Goal: Task Accomplishment & Management: Manage account settings

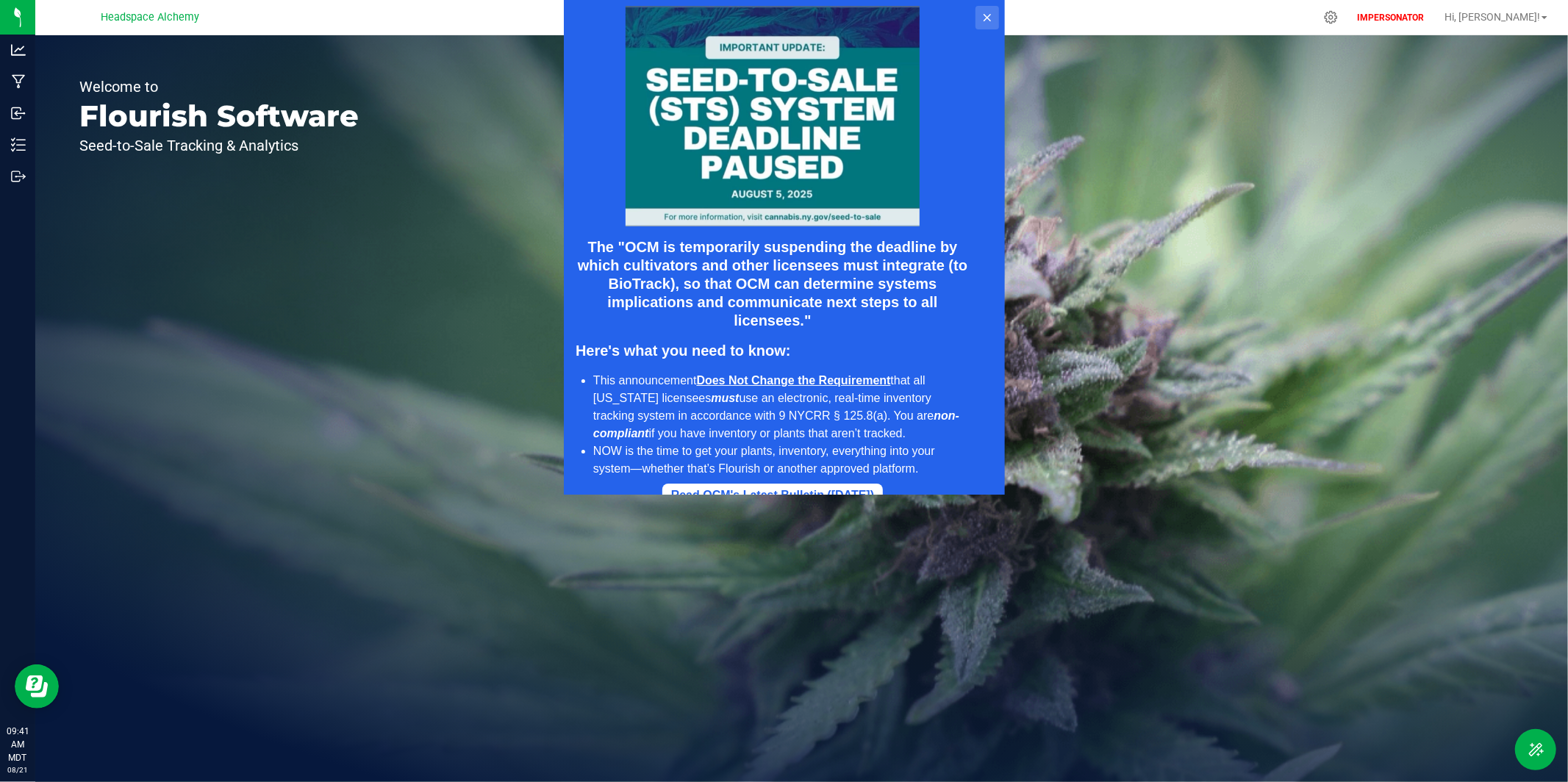
click at [986, 17] on icon at bounding box center [986, 17] width 7 height 7
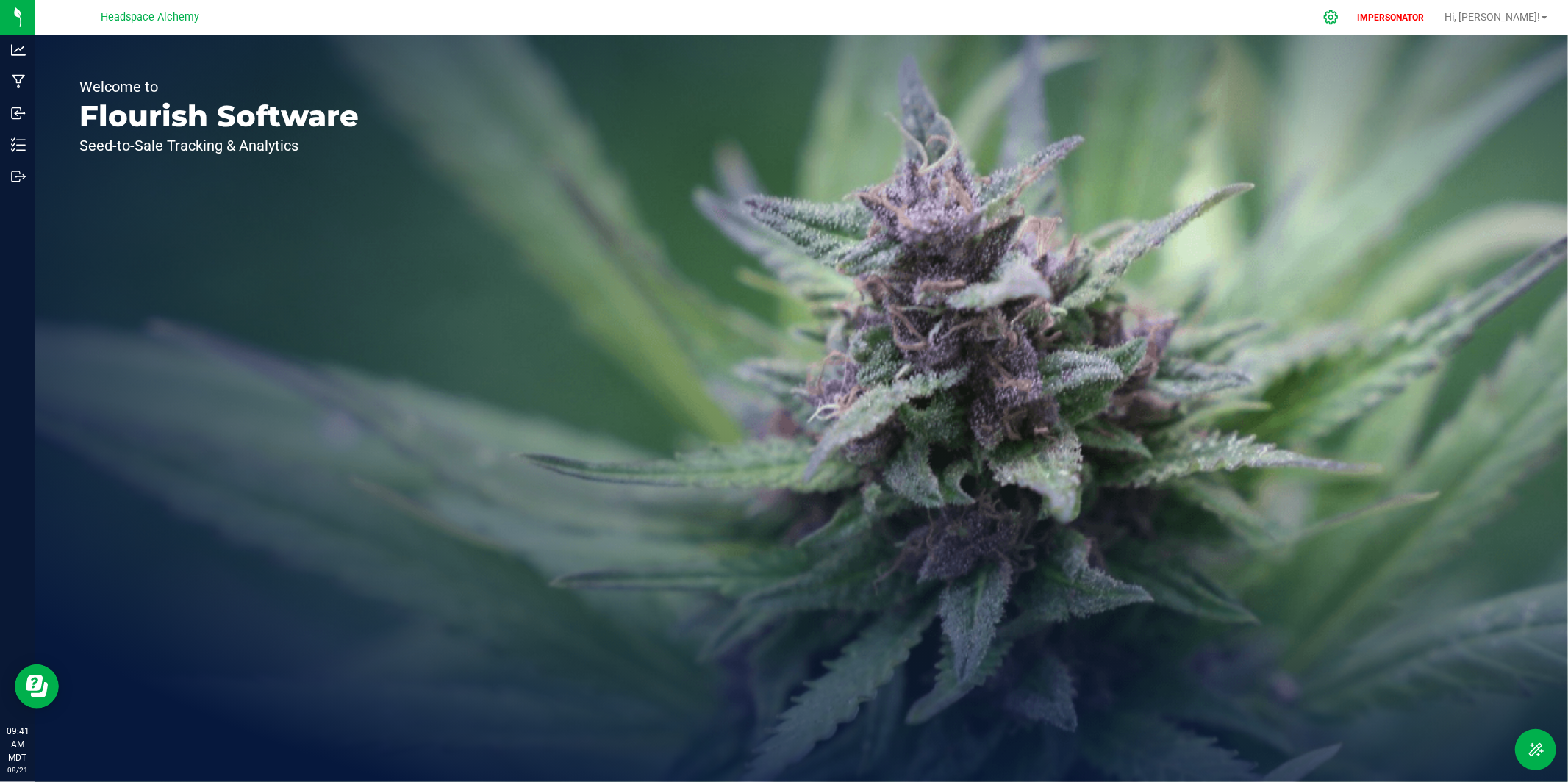
drag, startPoint x: 1395, startPoint y: 18, endPoint x: 1384, endPoint y: 21, distance: 11.4
click at [1338, 19] on icon at bounding box center [1330, 16] width 14 height 14
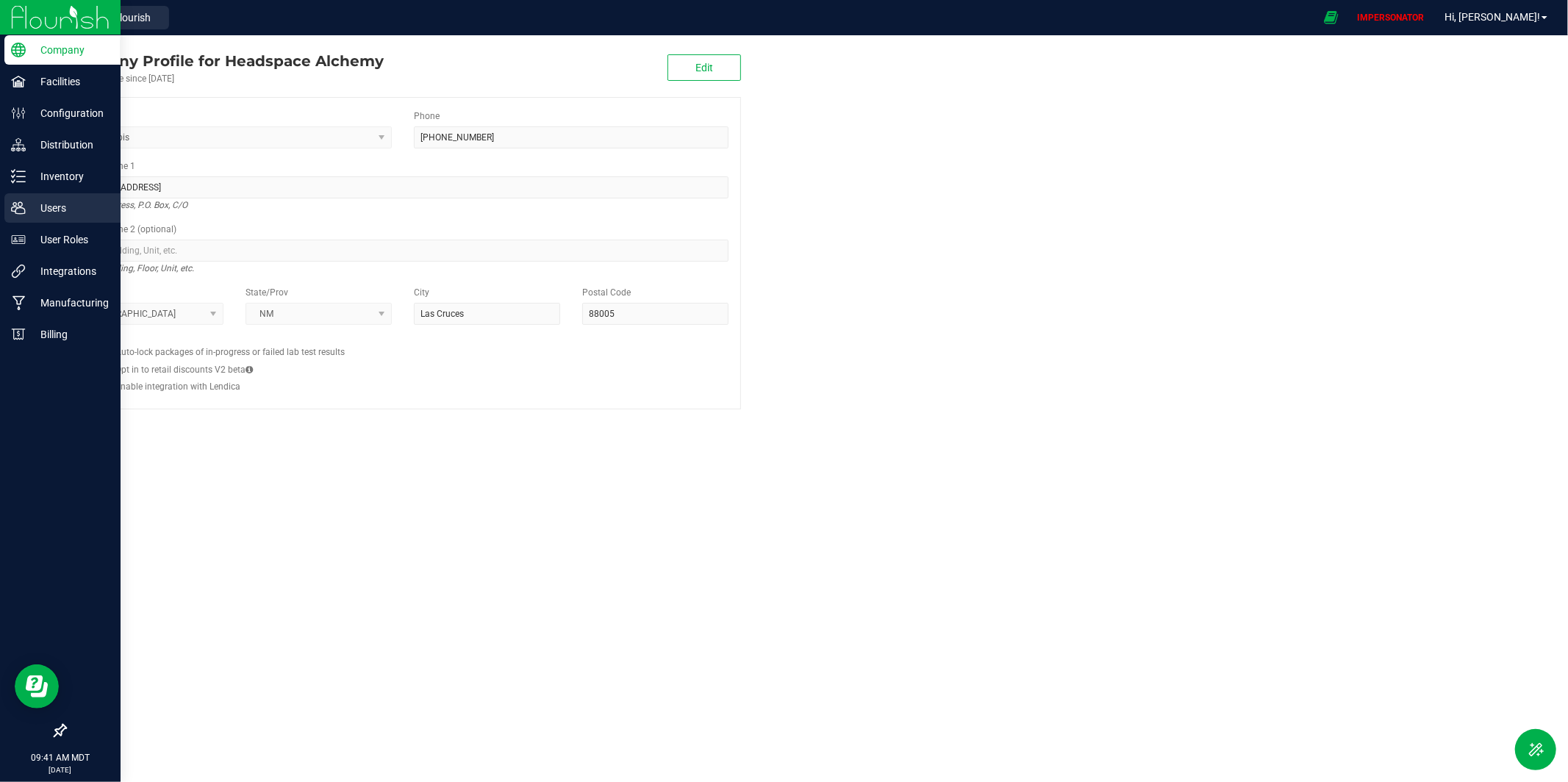
click at [61, 208] on p "Users" at bounding box center [69, 208] width 88 height 17
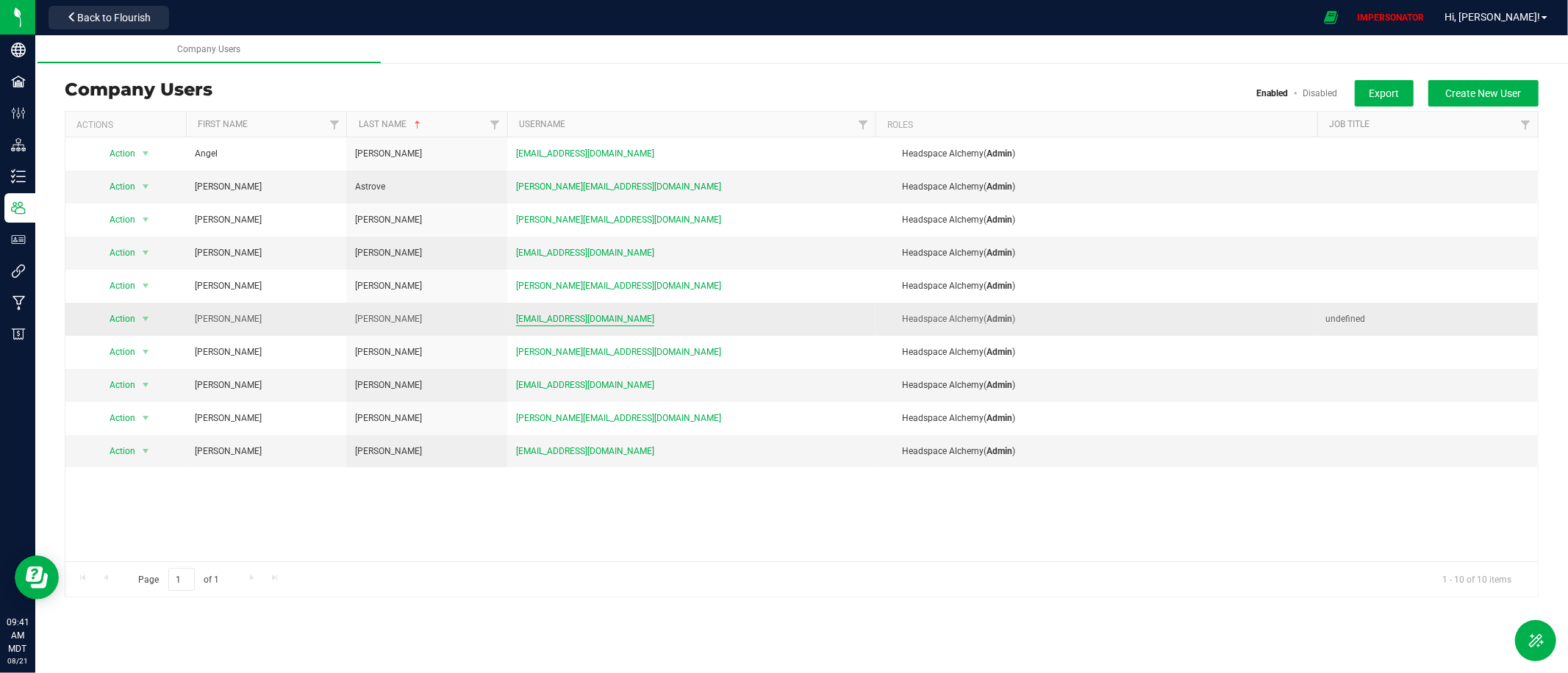
click at [589, 316] on span "kai@headspacealchemy.com" at bounding box center [585, 318] width 138 height 14
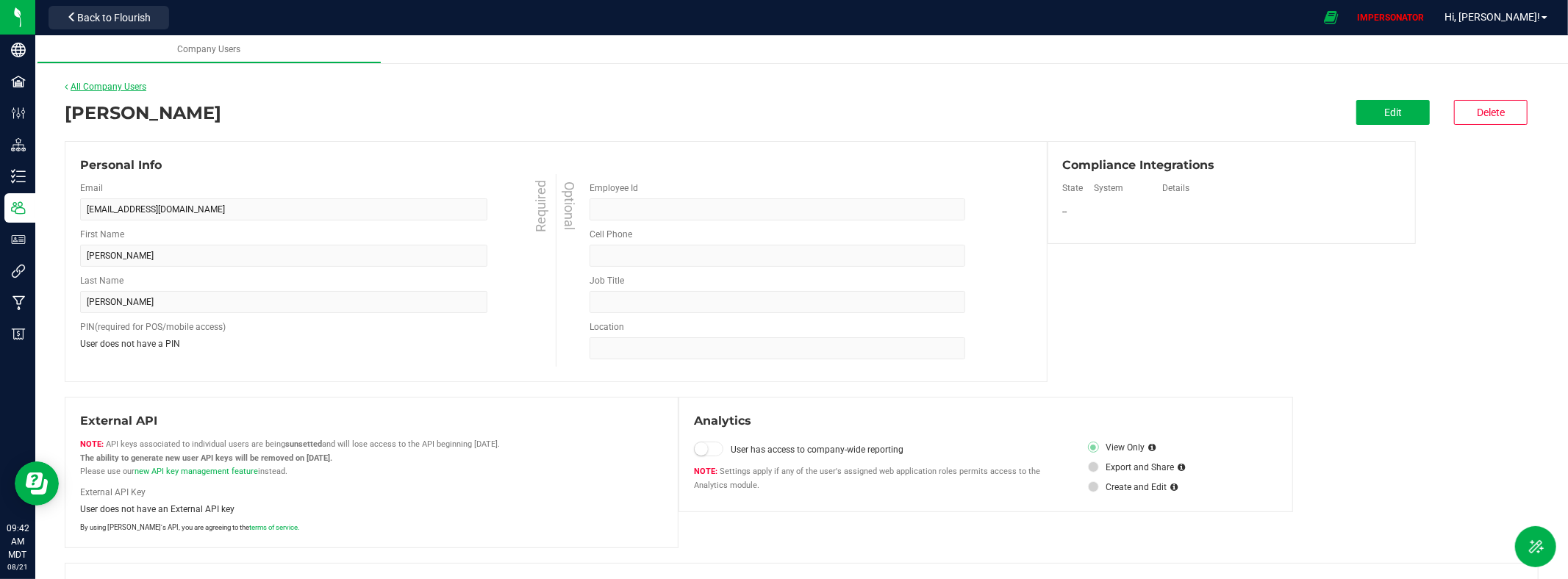
click at [114, 83] on link "All Company Users" at bounding box center [105, 86] width 82 height 10
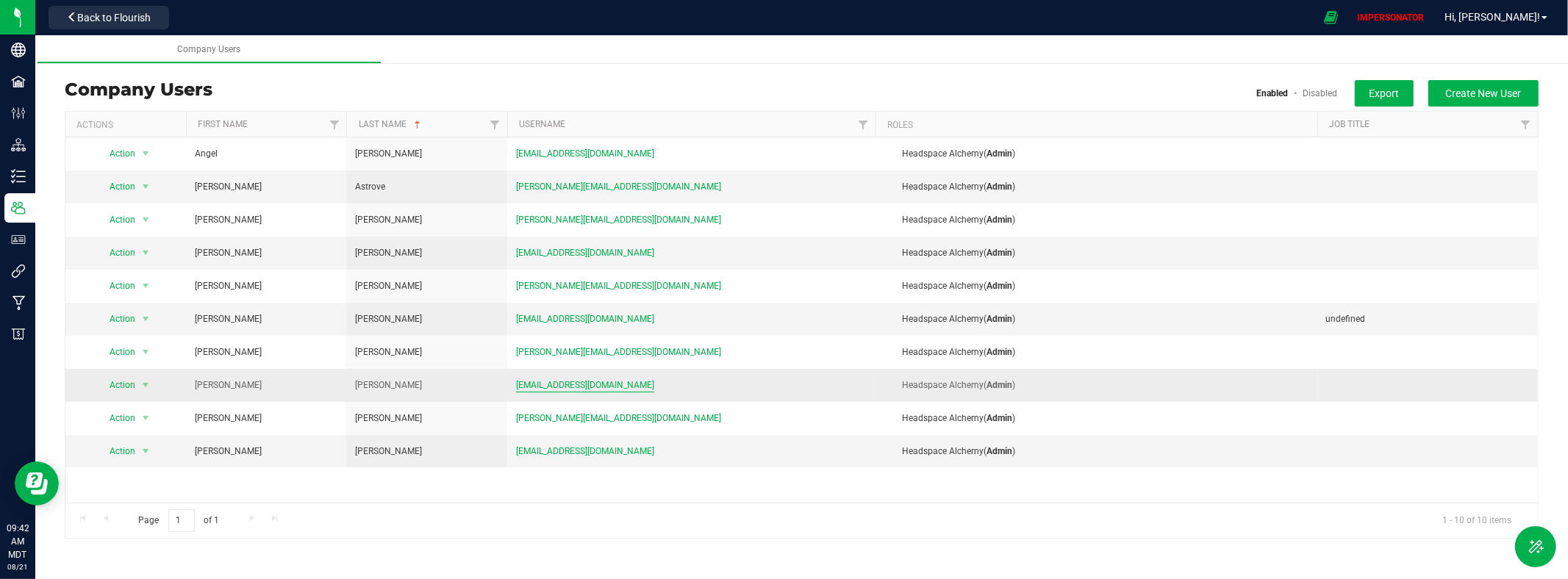
click at [552, 381] on span "inventory@headspacealchemy.com" at bounding box center [585, 385] width 138 height 14
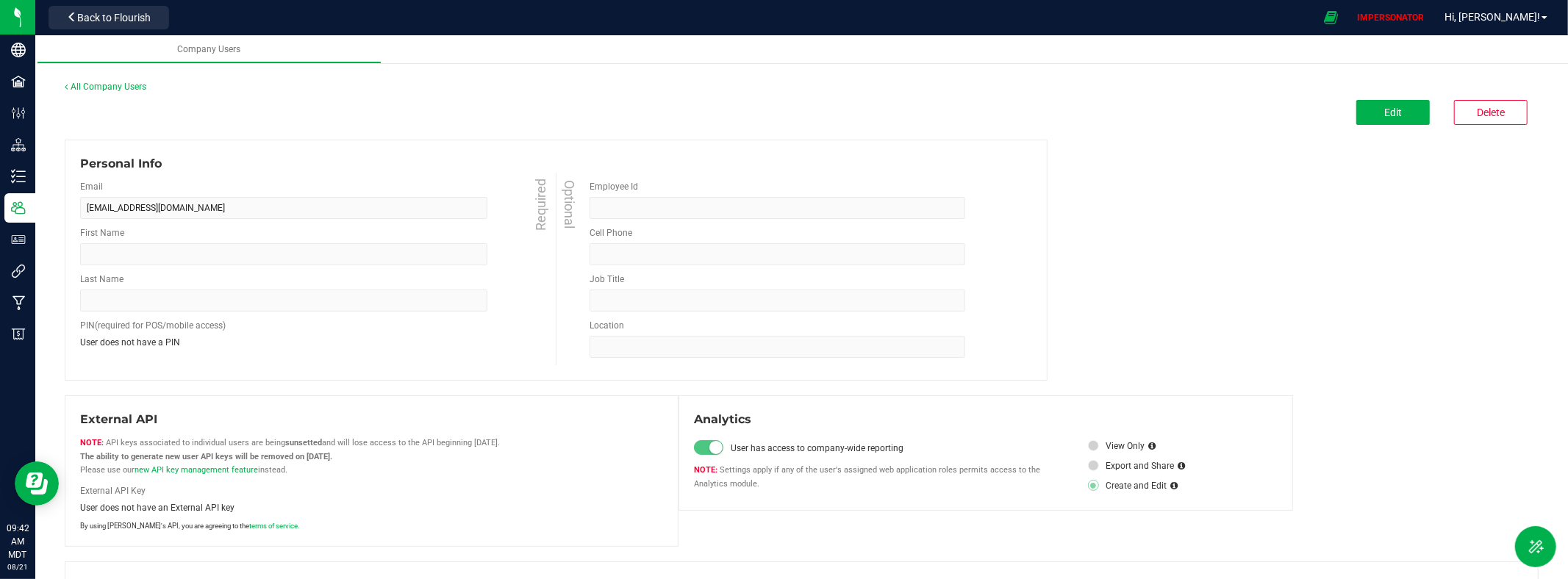
type input "Ethan"
type input "Ramsey"
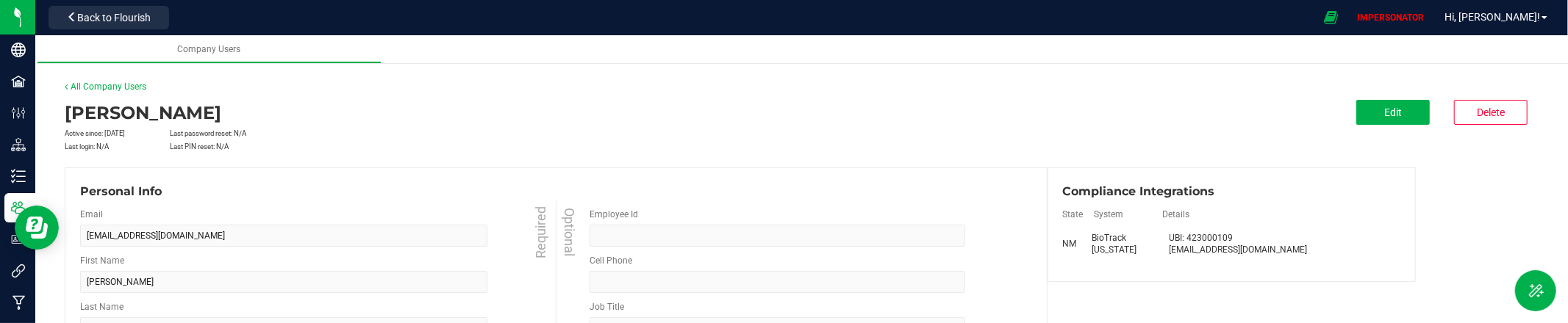
drag, startPoint x: 1175, startPoint y: 248, endPoint x: 1186, endPoint y: 247, distance: 11.0
click at [1175, 248] on div "duran4444@yahoo.com" at bounding box center [1239, 250] width 138 height 12
drag, startPoint x: 1186, startPoint y: 247, endPoint x: 1260, endPoint y: 253, distance: 74.2
click at [1253, 251] on div "duran4444@yahoo.com" at bounding box center [1239, 250] width 138 height 12
copy div "duran4444@yahoo.com"
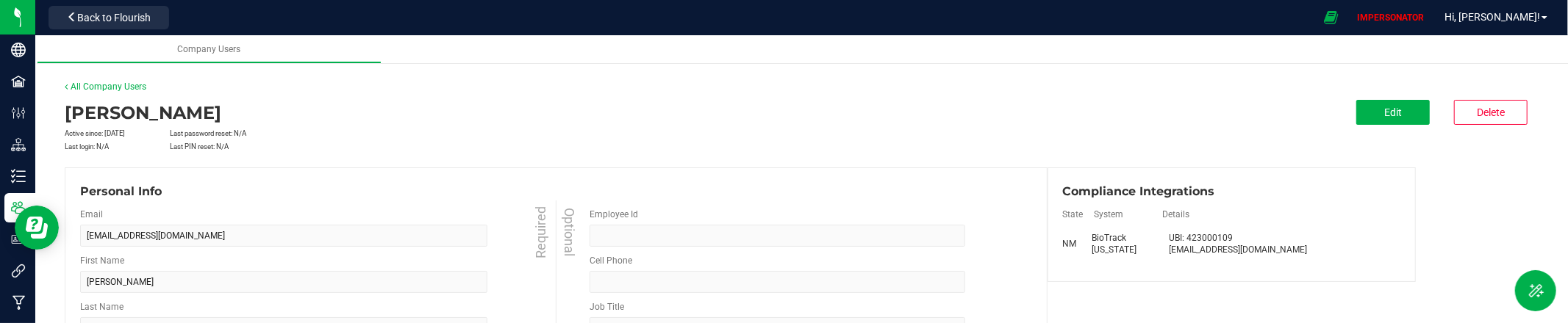
click at [1199, 234] on div "UBI: 423000109" at bounding box center [1239, 238] width 138 height 12
drag, startPoint x: 1199, startPoint y: 234, endPoint x: 1208, endPoint y: 234, distance: 9.0
click at [1200, 234] on div "UBI: 423000109" at bounding box center [1239, 238] width 138 height 12
copy div "423000109"
click at [1385, 118] on span "Edit" at bounding box center [1392, 112] width 17 height 12
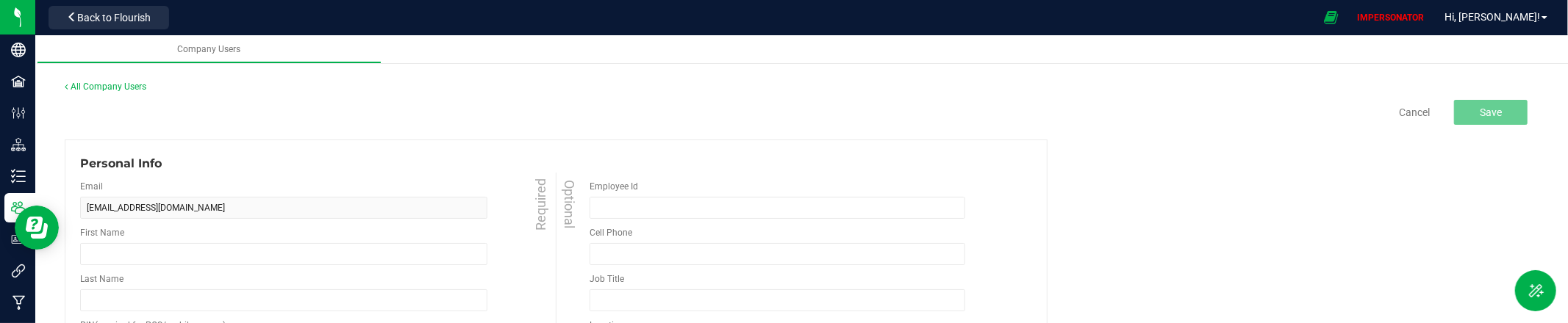
type input "Ethan"
type input "Ramsey"
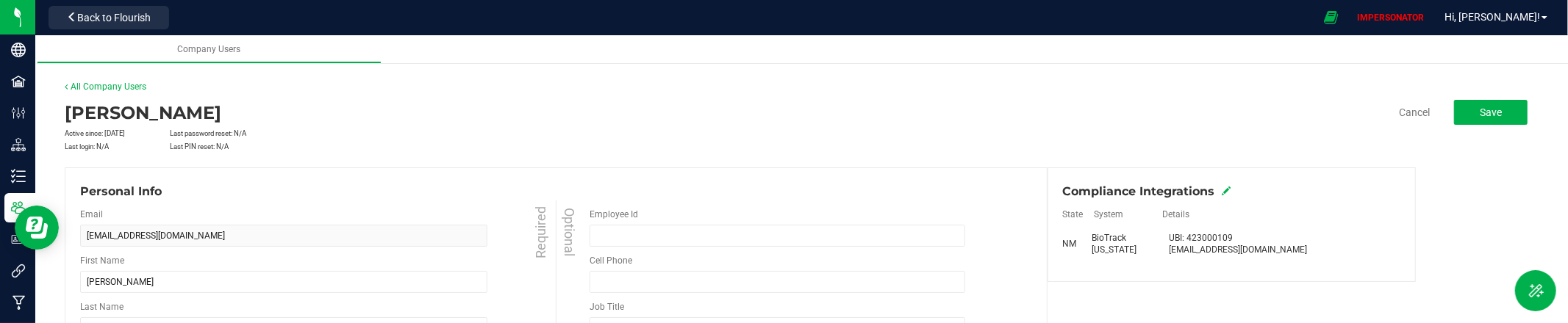
click at [1225, 189] on icon at bounding box center [1227, 191] width 9 height 9
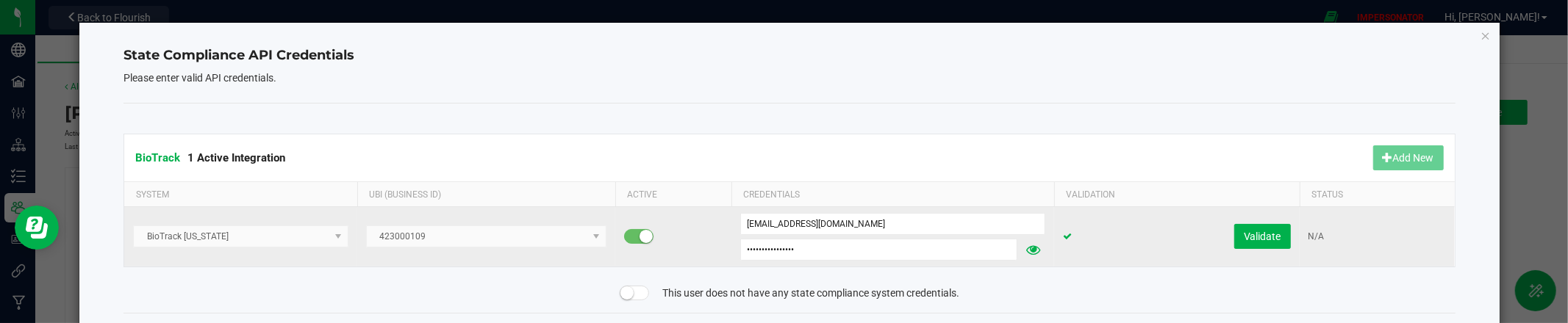
click at [1036, 250] on icon at bounding box center [1033, 250] width 14 height 10
drag, startPoint x: 873, startPoint y: 250, endPoint x: 660, endPoint y: 237, distance: 213.4
click at [656, 237] on tr "BioTrack New Mexico 423000109 duran4444@yahoo.com Primoisking2027! Validate N/A" at bounding box center [789, 237] width 1329 height 60
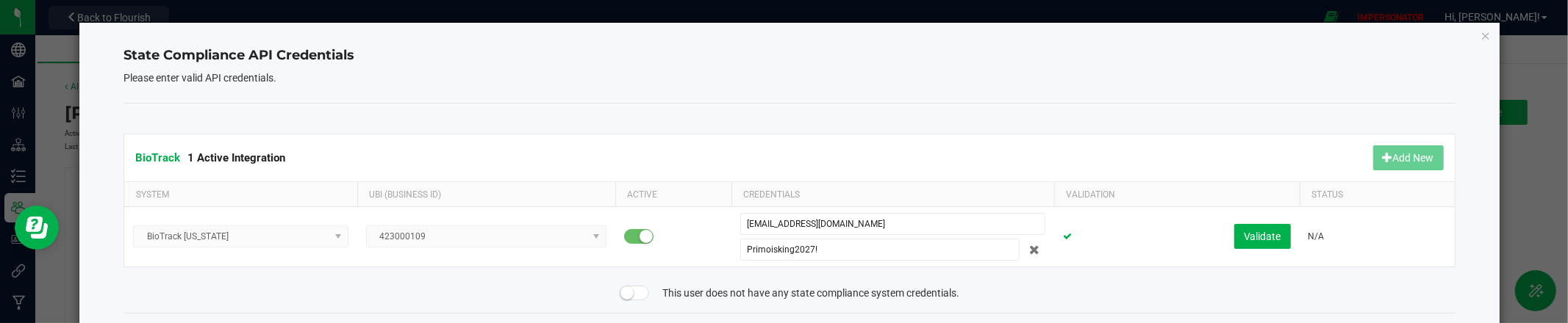
click at [1020, 105] on div "BioTrack 1 Active Integration Add New System UBI (Business ID) Active Credentia…" at bounding box center [789, 208] width 1331 height 210
click at [1492, 37] on div "State Compliance API Credentials Please enter valid API credentials. BioTrack 1…" at bounding box center [789, 192] width 1419 height 339
click at [1486, 37] on icon "Close" at bounding box center [1485, 34] width 10 height 17
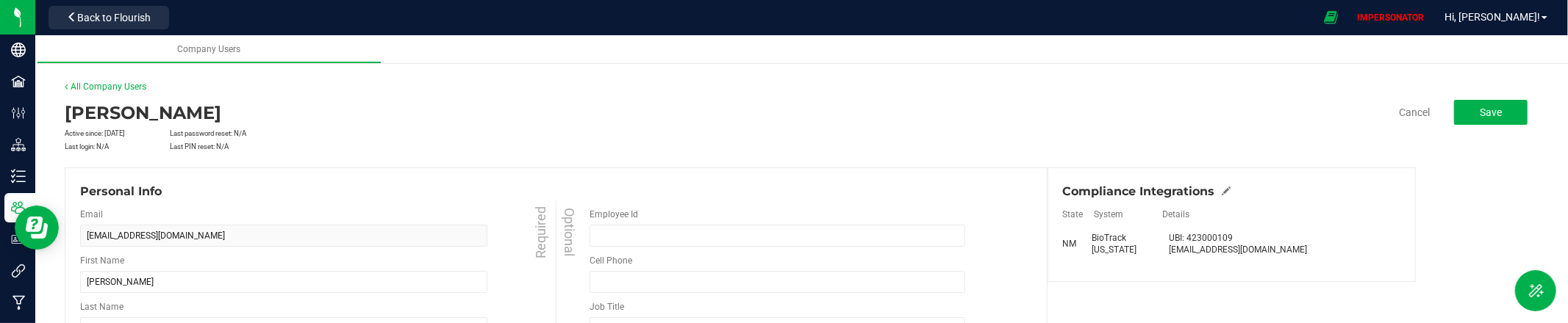
click at [1181, 249] on div "duran4444@yahoo.com" at bounding box center [1239, 250] width 138 height 12
drag, startPoint x: 1216, startPoint y: 250, endPoint x: 1244, endPoint y: 250, distance: 28.0
click at [1252, 250] on div "duran4444@yahoo.com" at bounding box center [1239, 250] width 138 height 12
copy div "duran4444@yahoo.com"
click at [1222, 191] on icon at bounding box center [1227, 191] width 9 height 9
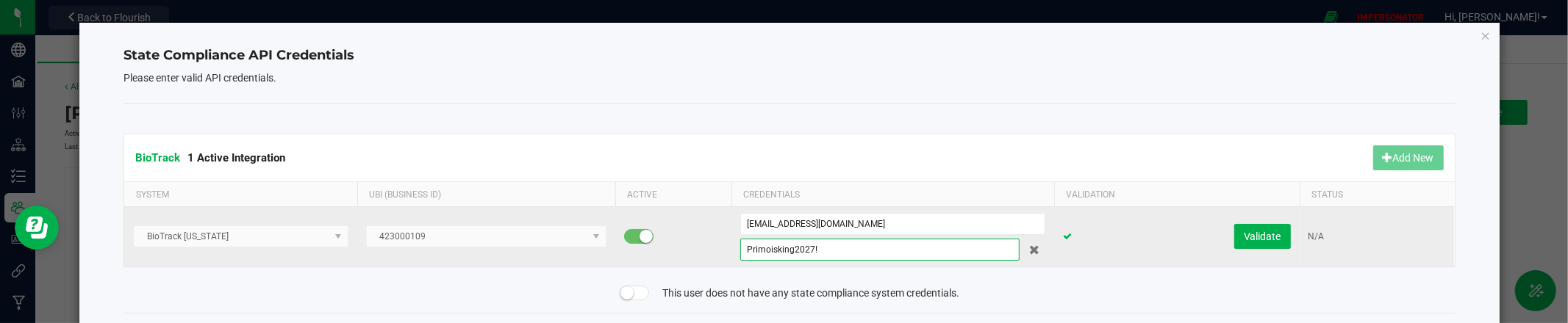
drag, startPoint x: 799, startPoint y: 250, endPoint x: 711, endPoint y: 244, distance: 88.2
click at [710, 245] on tr "BioTrack New Mexico 423000109 duran4444@yahoo.com Primoisking2027! Validate N/A" at bounding box center [789, 237] width 1329 height 60
click at [416, 237] on kendo-dropdownlist "423000109" at bounding box center [485, 237] width 240 height 22
copy span "423000109"
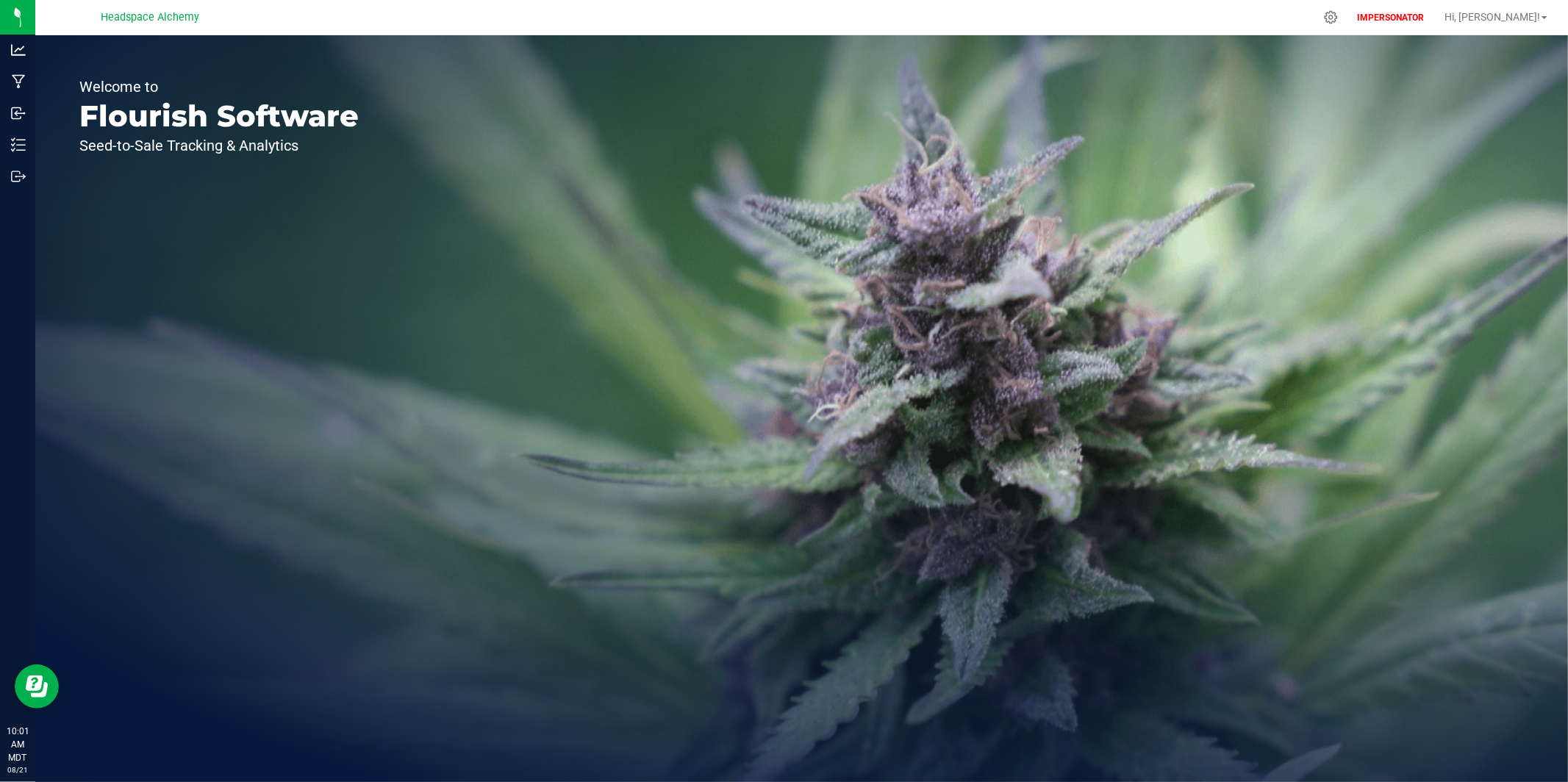
click at [1510, 25] on div "IMPERSONATOR Hi, [PERSON_NAME]!" at bounding box center [1452, 17] width 202 height 25
click at [1526, 21] on span "Hi, [PERSON_NAME]!" at bounding box center [1492, 16] width 95 height 12
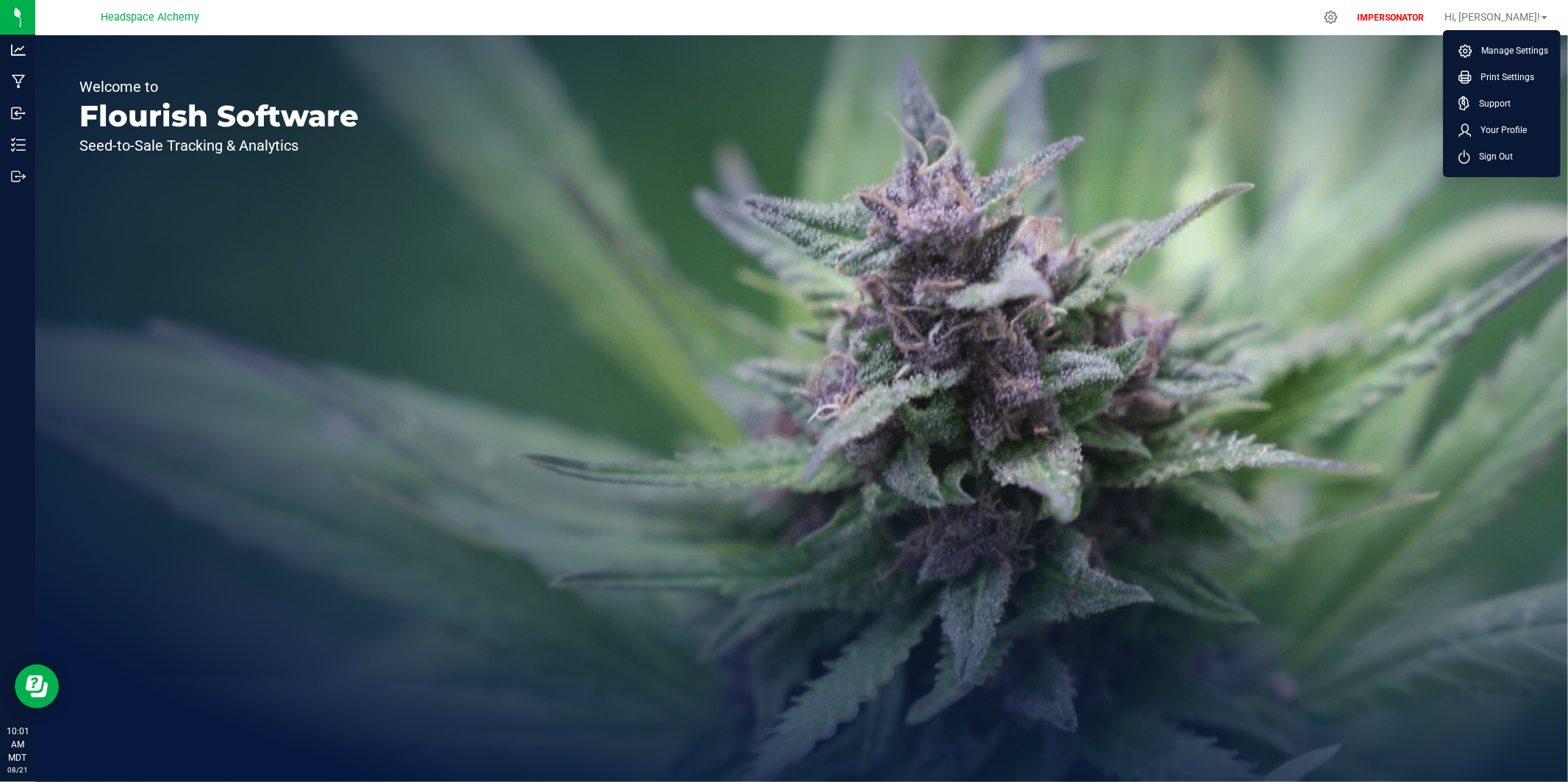
click at [1512, 162] on span "Sign Out" at bounding box center [1491, 156] width 43 height 15
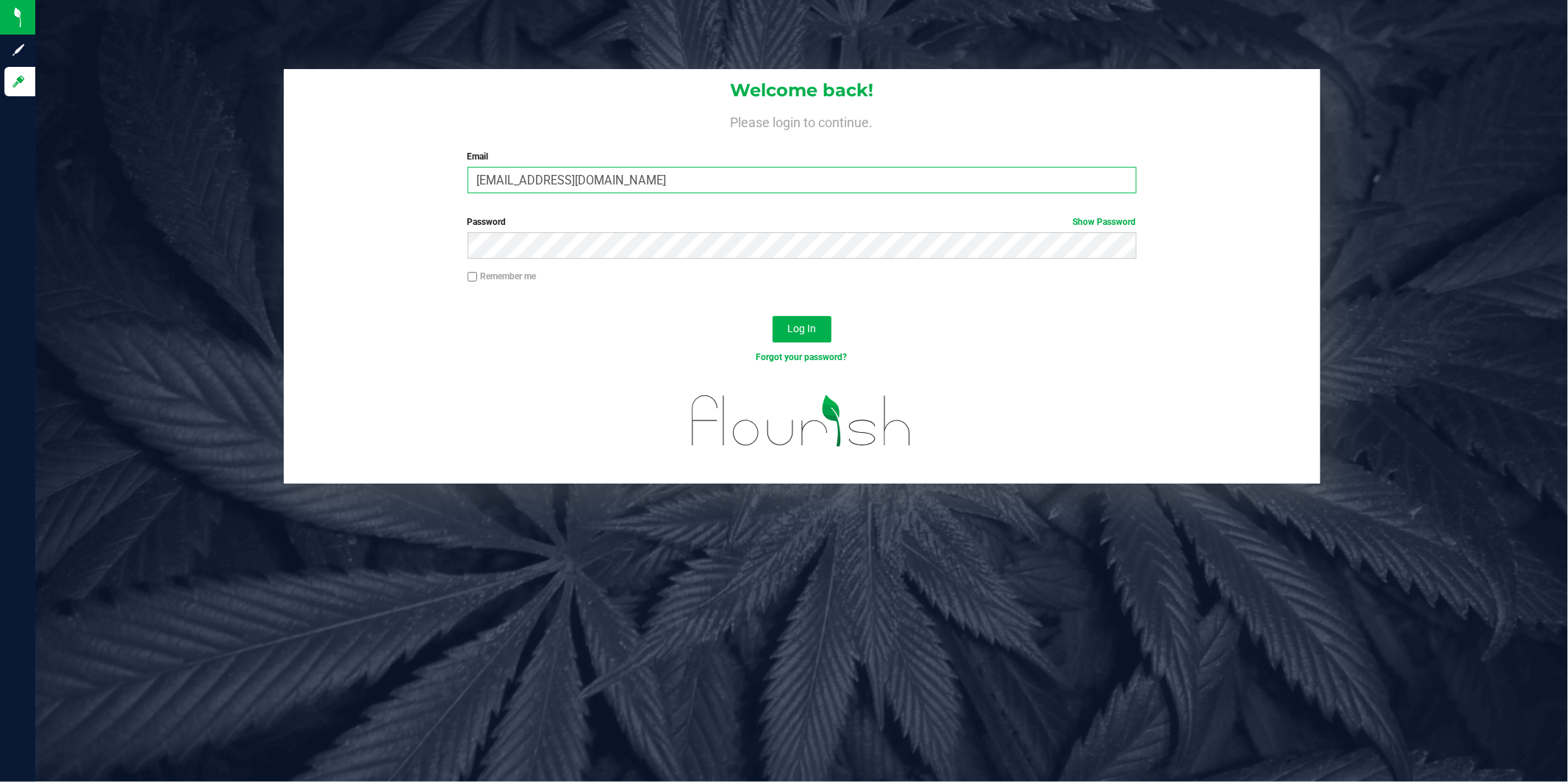
click at [726, 185] on input "[EMAIL_ADDRESS][DOMAIN_NAME]" at bounding box center [801, 180] width 669 height 26
click at [1062, 220] on label "Password Show Password" at bounding box center [801, 221] width 669 height 14
drag, startPoint x: 1074, startPoint y: 221, endPoint x: 975, endPoint y: 227, distance: 99.2
click at [1074, 221] on link "Show Password" at bounding box center [1105, 221] width 64 height 10
